Goal: Task Accomplishment & Management: Complete application form

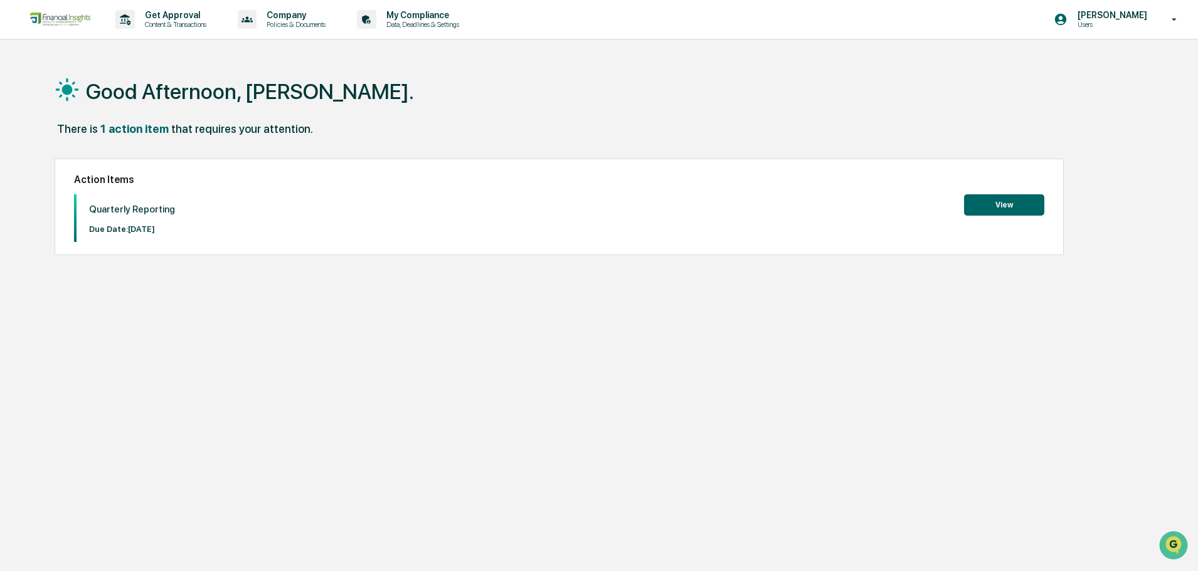
click at [993, 206] on button "View" at bounding box center [1004, 204] width 80 height 21
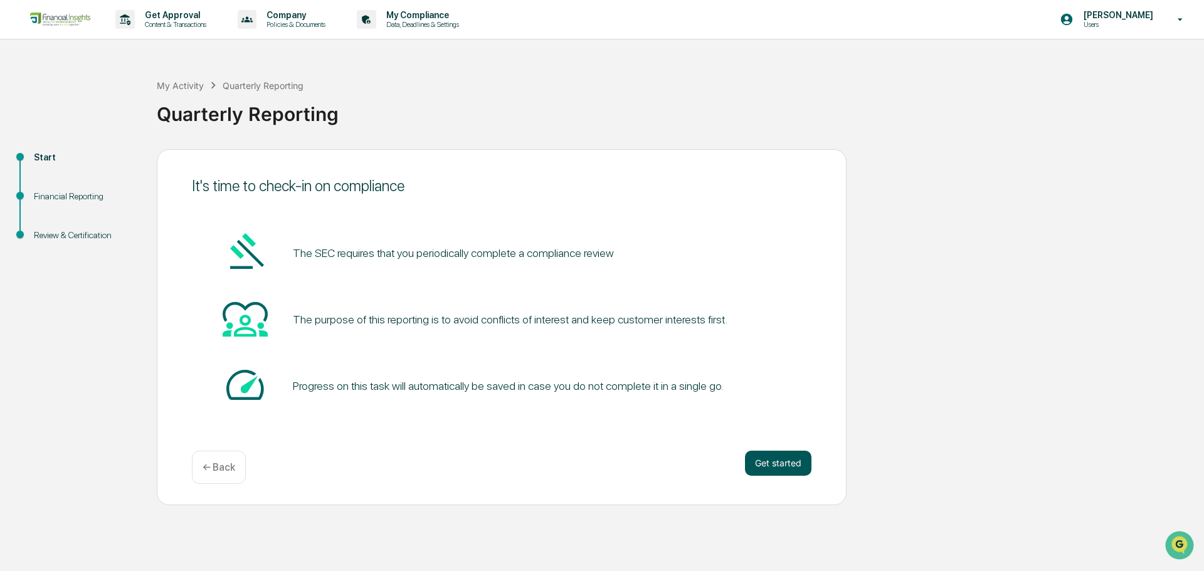
click at [784, 469] on button "Get started" at bounding box center [778, 463] width 66 height 25
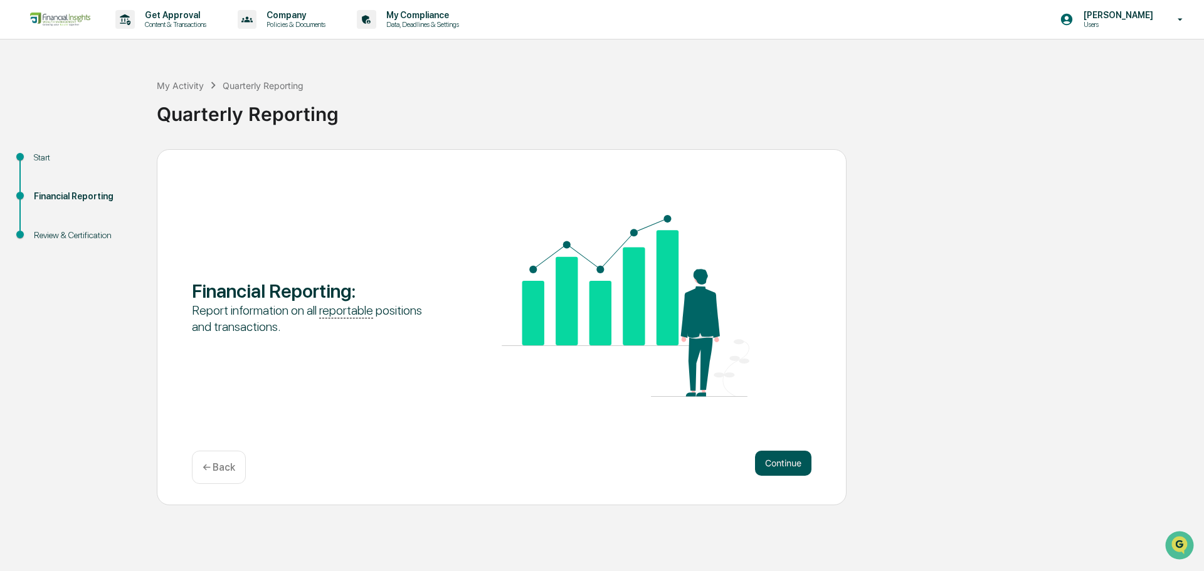
click at [776, 463] on button "Continue" at bounding box center [783, 463] width 56 height 25
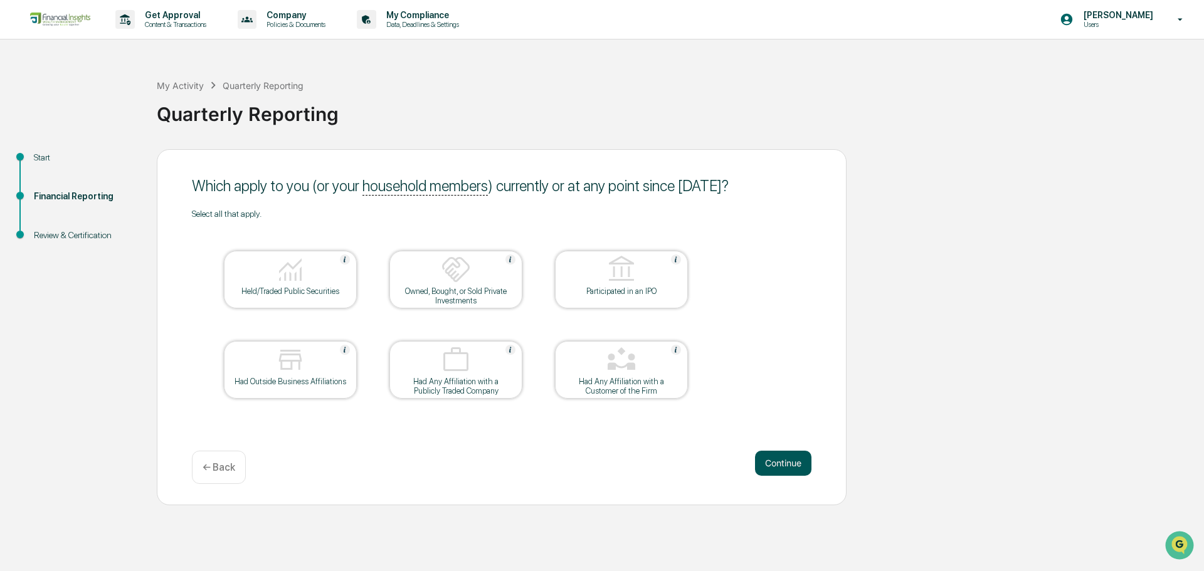
click at [787, 467] on button "Continue" at bounding box center [783, 463] width 56 height 25
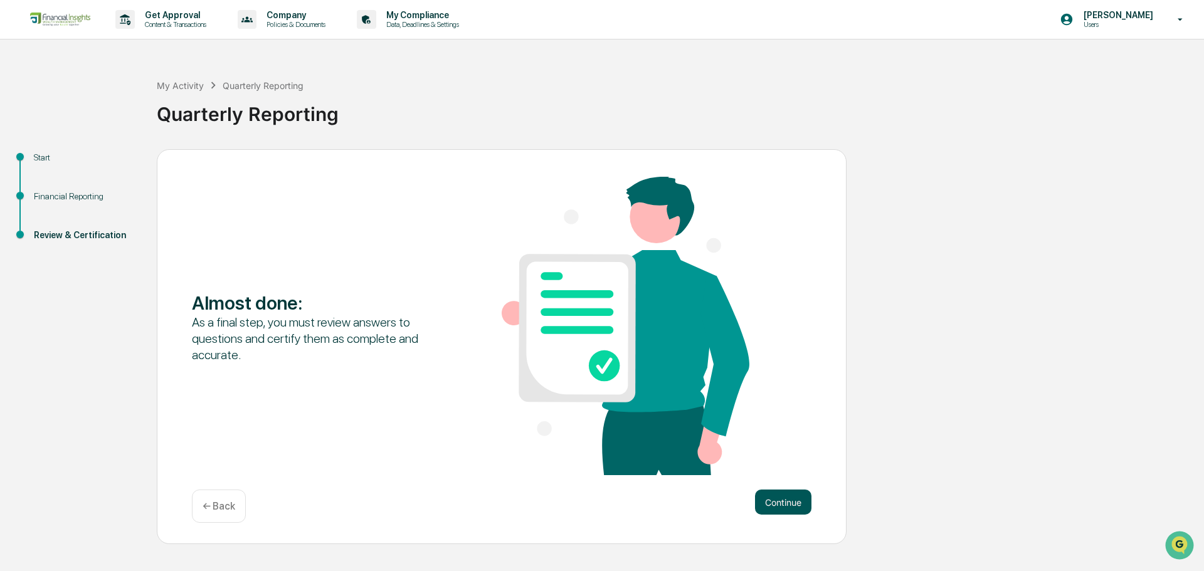
click at [784, 506] on button "Continue" at bounding box center [783, 502] width 56 height 25
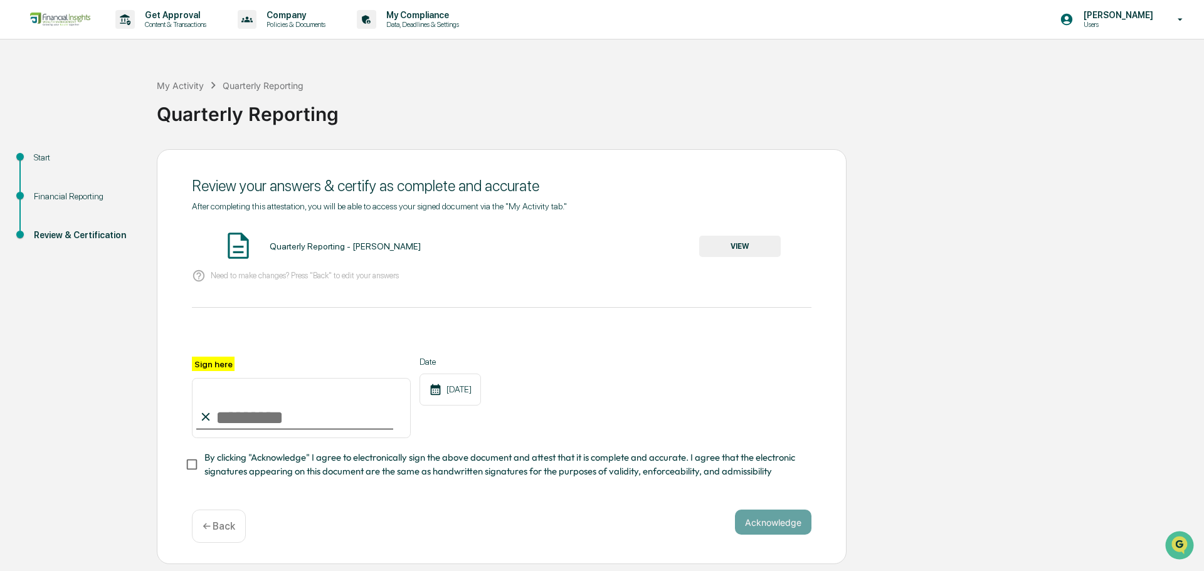
click at [221, 415] on input "Sign here" at bounding box center [301, 408] width 219 height 60
type input "**********"
click at [773, 527] on button "Acknowledge" at bounding box center [773, 522] width 77 height 25
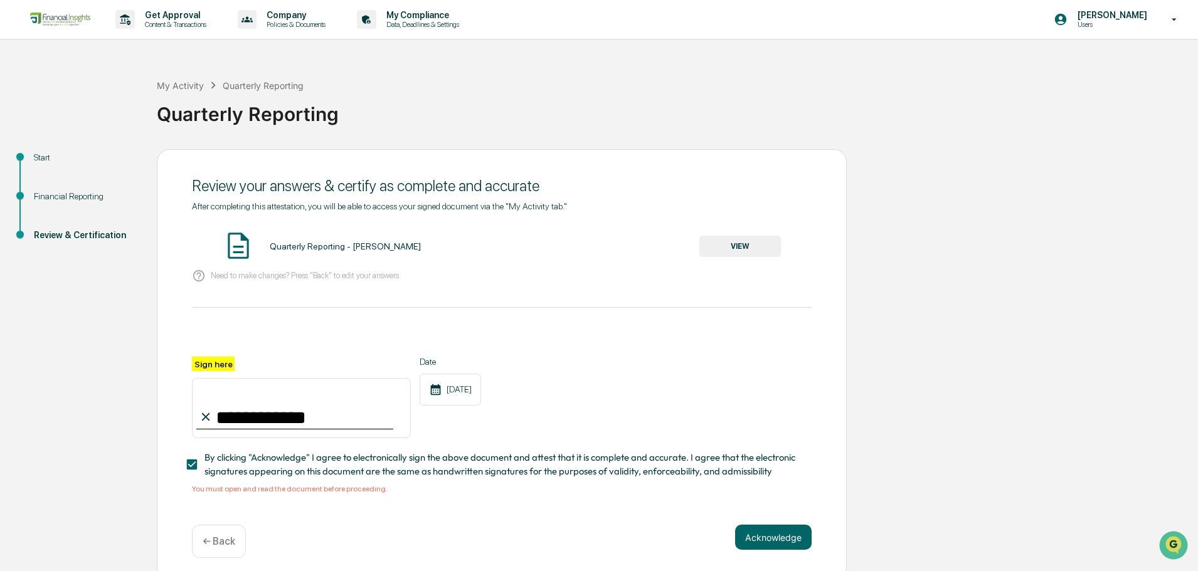
click at [719, 246] on button "VIEW" at bounding box center [740, 246] width 82 height 21
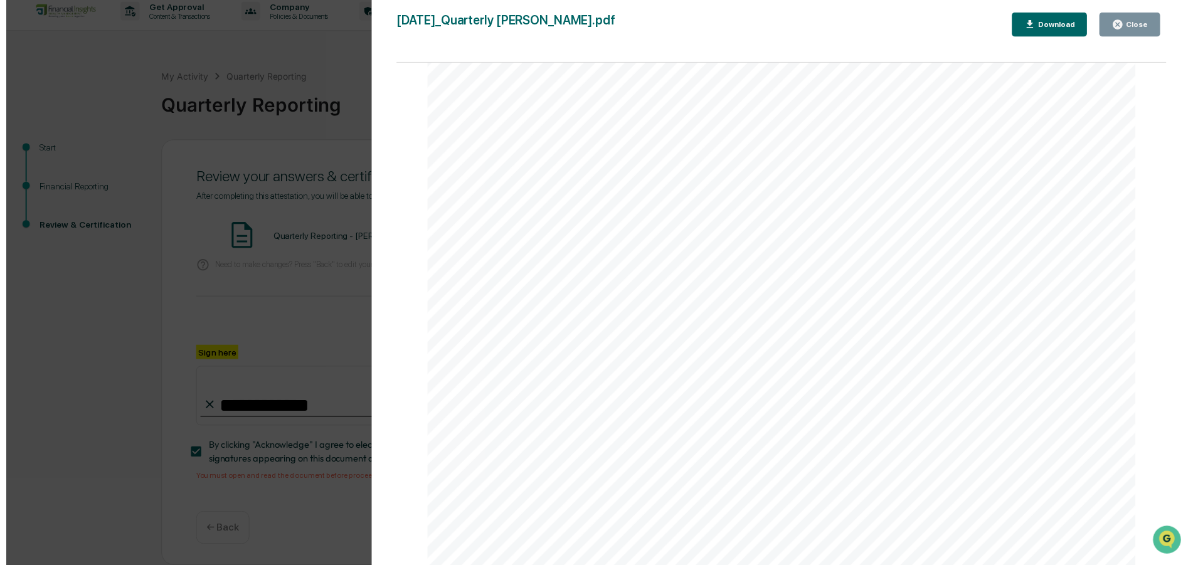
scroll to position [12, 0]
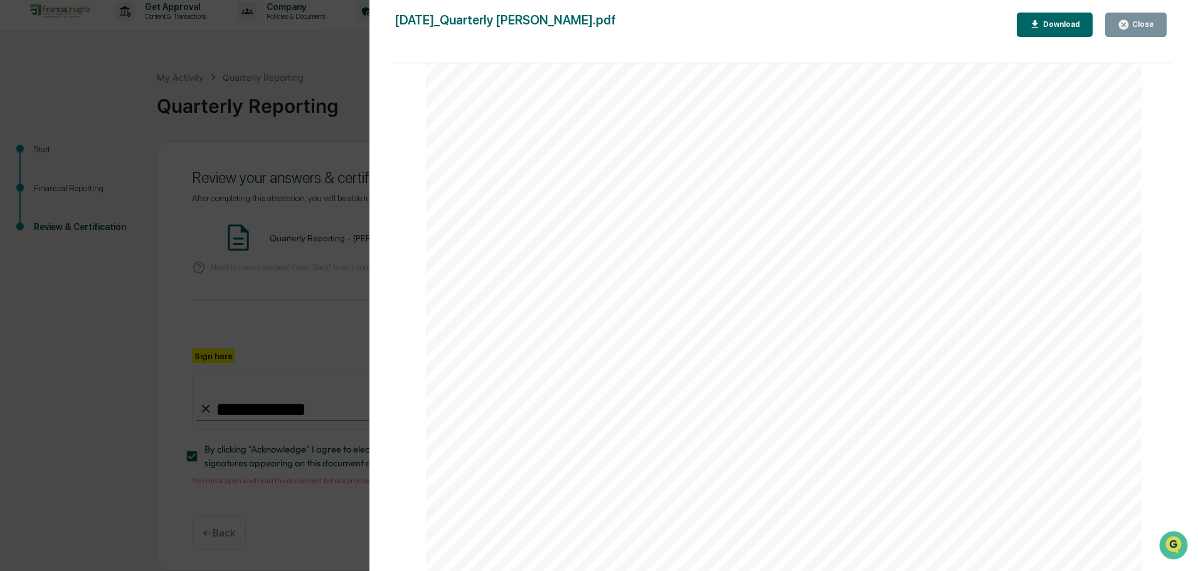
click at [1128, 19] on icon "button" at bounding box center [1124, 25] width 12 height 12
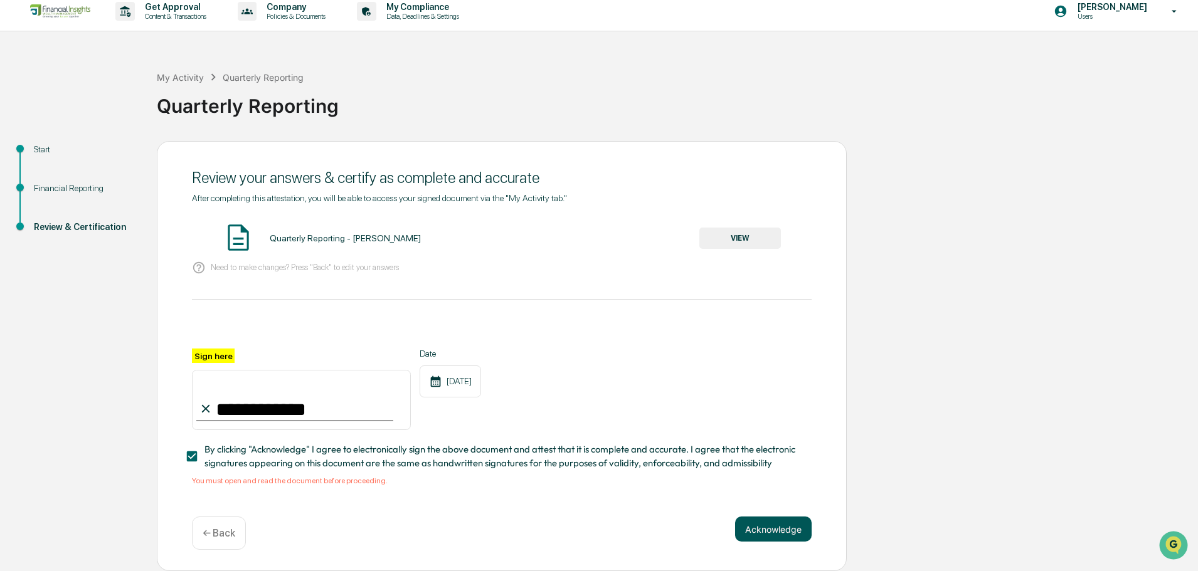
click at [775, 535] on button "Acknowledge" at bounding box center [773, 529] width 77 height 25
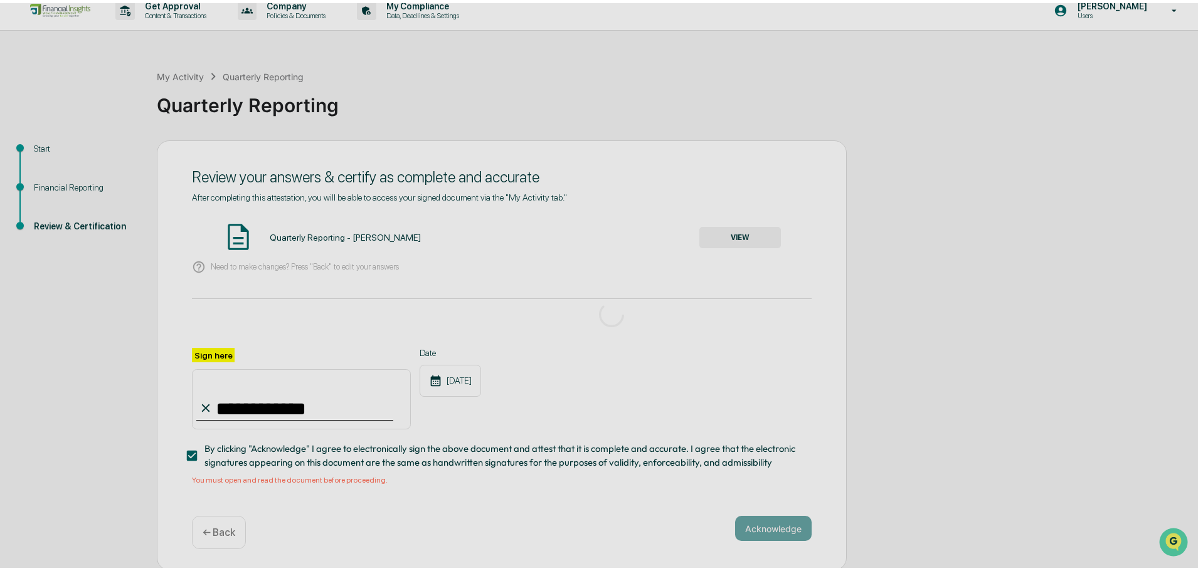
scroll to position [0, 0]
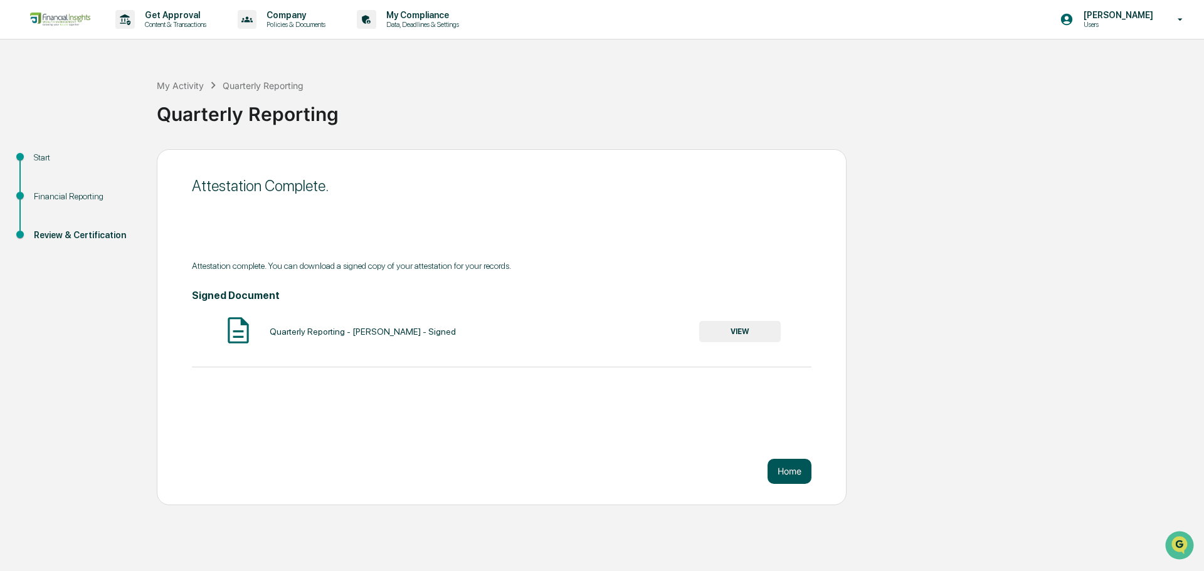
click at [802, 472] on button "Home" at bounding box center [790, 471] width 44 height 25
